Goal: Information Seeking & Learning: Learn about a topic

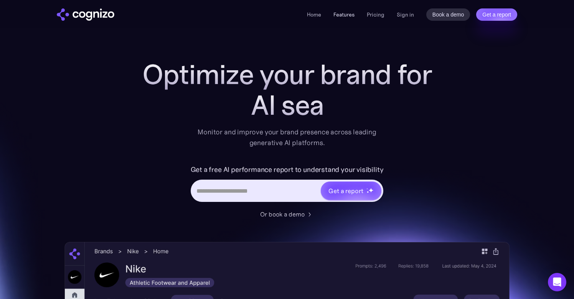
click at [343, 16] on link "Features" at bounding box center [344, 14] width 21 height 7
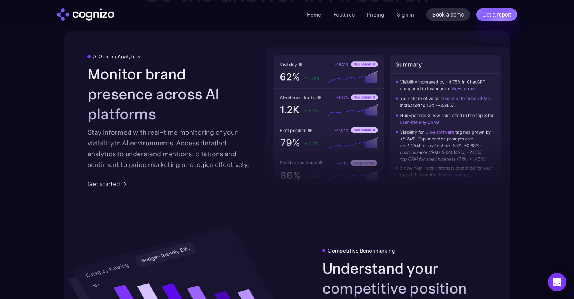
scroll to position [1229, 0]
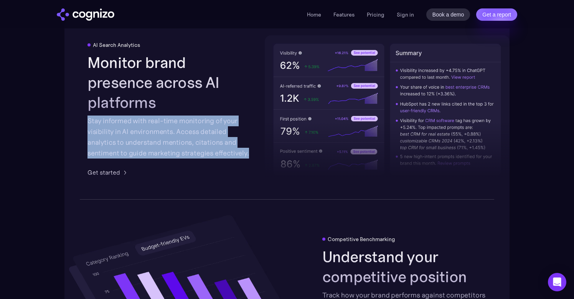
drag, startPoint x: 88, startPoint y: 111, endPoint x: 255, endPoint y: 144, distance: 170.2
click at [255, 144] on div "AI Search Analytics Monitor brand presence across AI platforms Stay informed wi…" at bounding box center [287, 109] width 445 height 179
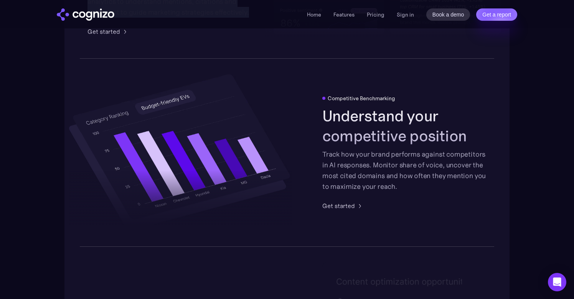
scroll to position [1426, 0]
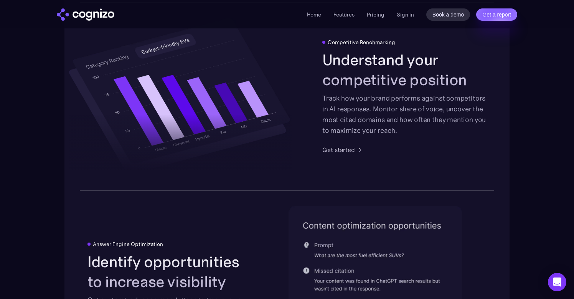
click at [430, 132] on div "Track how your brand performs against competitors in AI responses. Monitor shar…" at bounding box center [405, 114] width 164 height 43
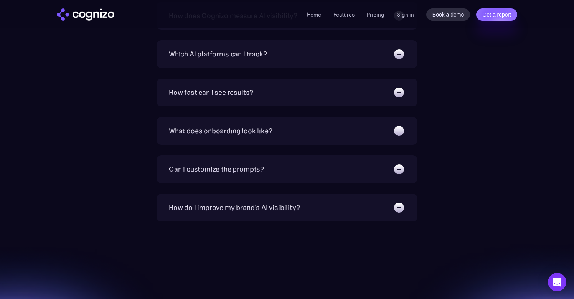
scroll to position [2730, 0]
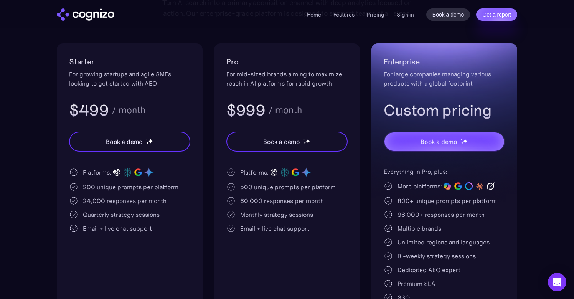
click at [212, 247] on div "Starter For growing startups and agile SMEs looking to get started with AEO $49…" at bounding box center [287, 184] width 461 height 282
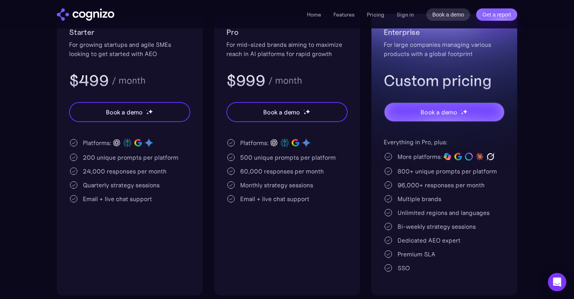
scroll to position [164, 0]
